Goal: Transaction & Acquisition: Purchase product/service

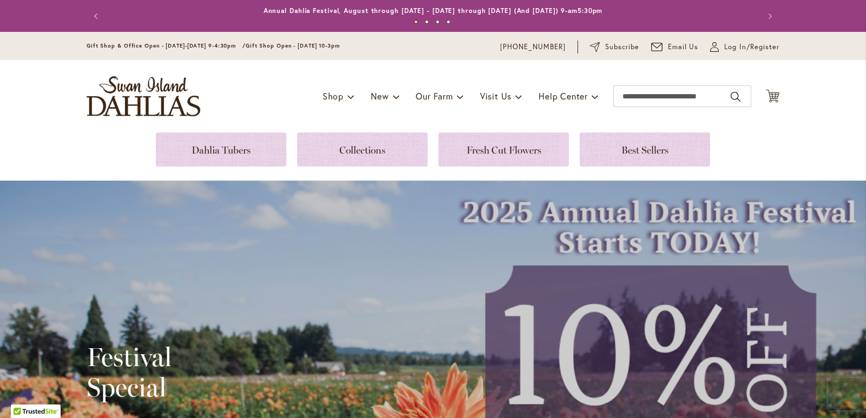
click at [737, 25] on ul "1 2 3 4" at bounding box center [433, 24] width 628 height 16
click at [737, 42] on span "Log In/Register" at bounding box center [751, 47] width 55 height 11
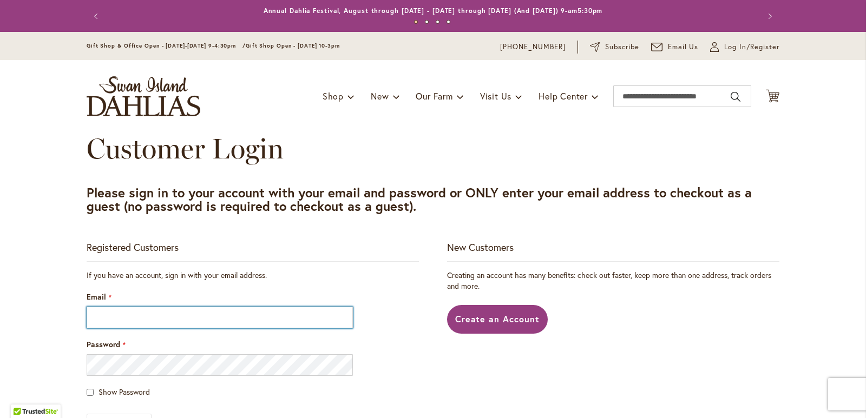
click at [119, 317] on input "Email" at bounding box center [220, 318] width 266 height 22
type input "**********"
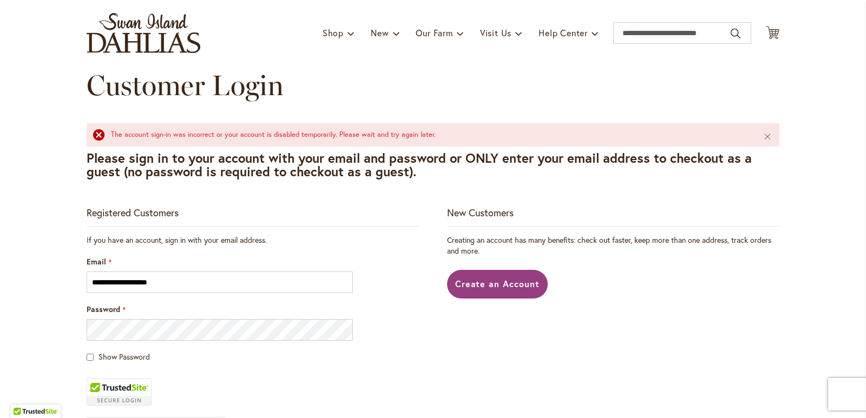
scroll to position [77, 0]
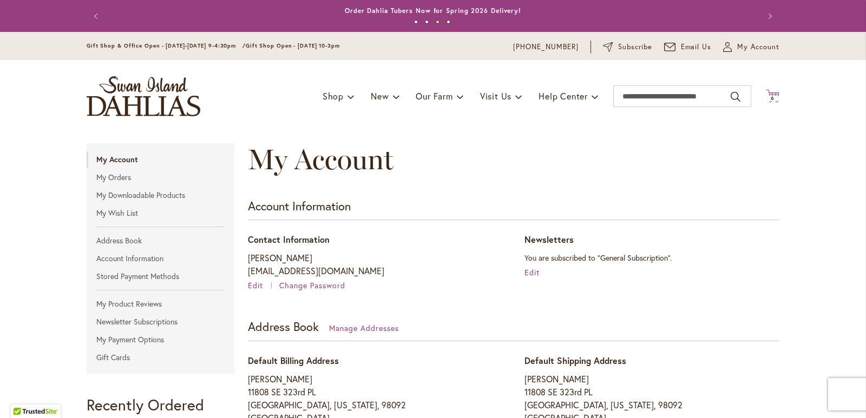
click at [771, 97] on span "6 6 items" at bounding box center [772, 98] width 11 height 5
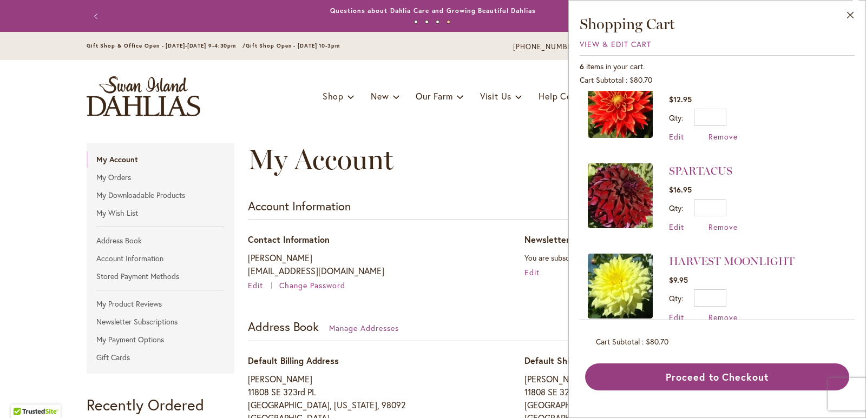
scroll to position [319, 0]
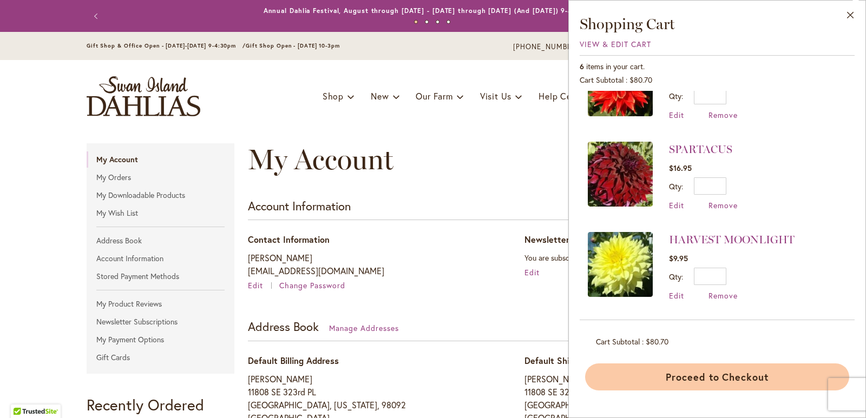
click at [720, 379] on button "Proceed to Checkout" at bounding box center [717, 377] width 264 height 27
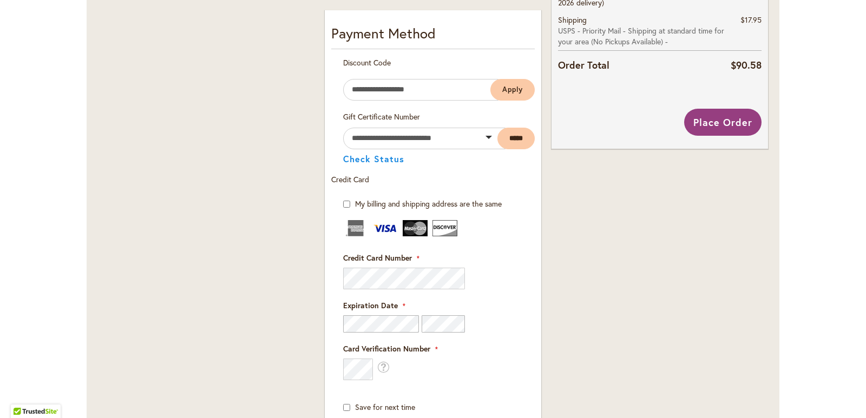
scroll to position [565, 0]
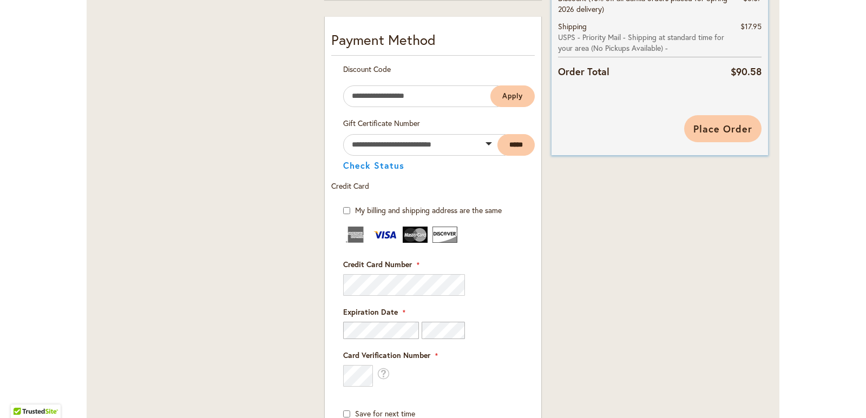
click at [711, 133] on span "Place Order" at bounding box center [722, 128] width 59 height 13
